Goal: Find specific page/section: Find specific page/section

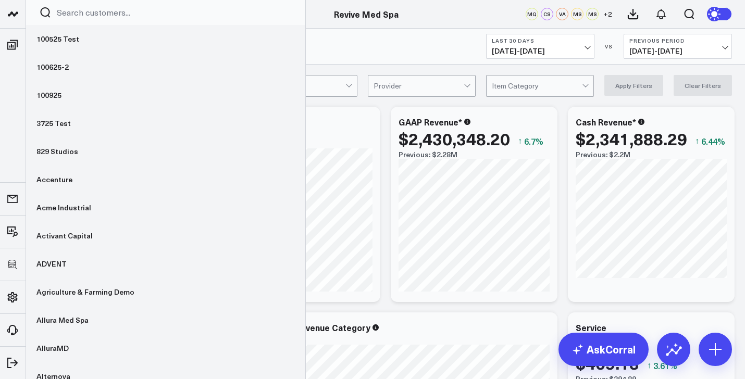
click at [90, 15] on input "Search customers input" at bounding box center [175, 12] width 236 height 11
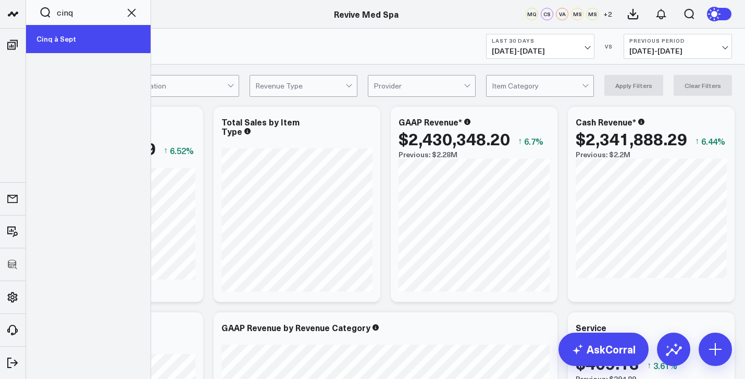
type input "cinq"
click at [63, 41] on link "Cinq à Sept" at bounding box center [88, 39] width 125 height 28
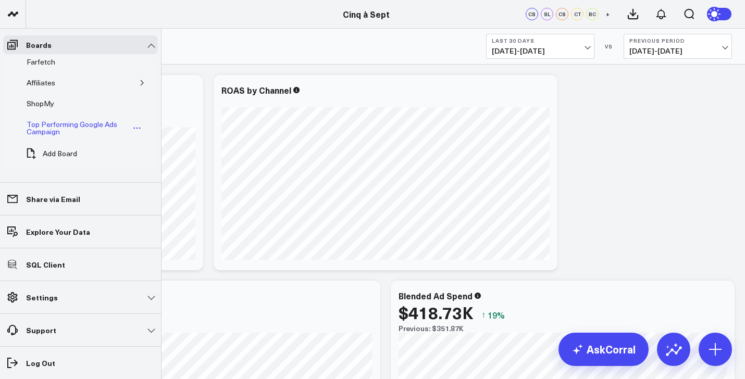
scroll to position [281, 0]
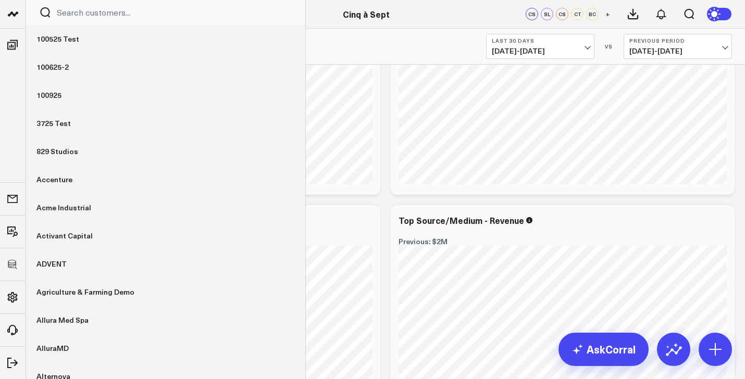
click at [84, 16] on input "Search customers input" at bounding box center [175, 12] width 236 height 11
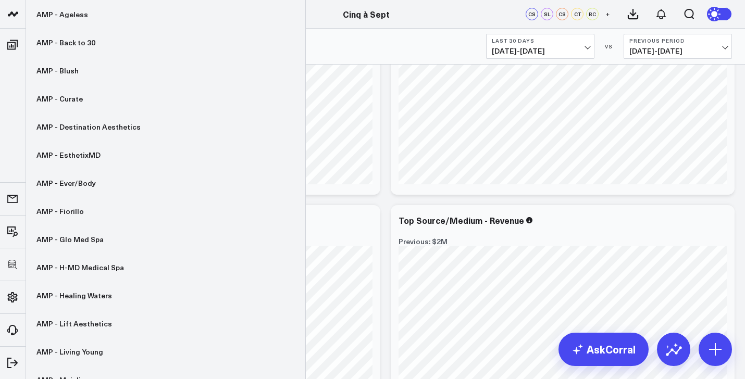
scroll to position [790, 0]
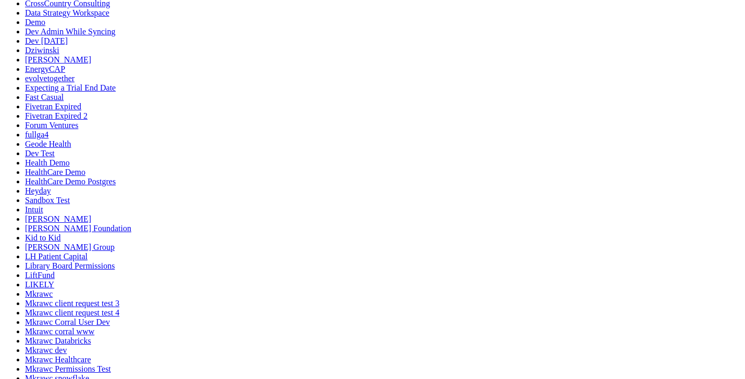
scroll to position [379, 0]
